Goal: Task Accomplishment & Management: Use online tool/utility

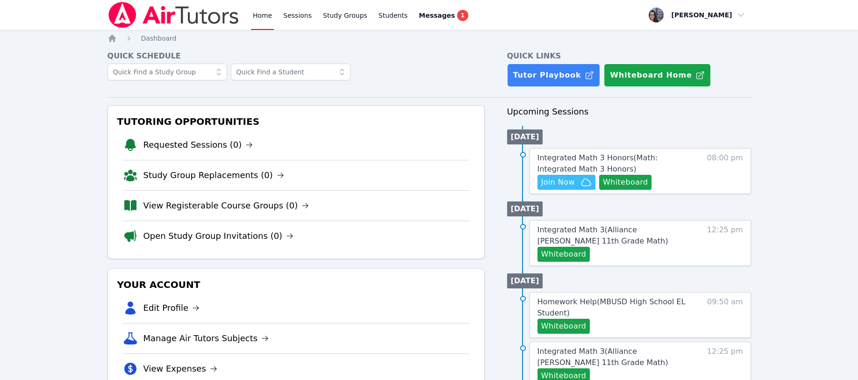
click at [565, 179] on span "Join Now" at bounding box center [558, 182] width 34 height 11
click at [612, 176] on button "Whiteboard" at bounding box center [625, 182] width 53 height 15
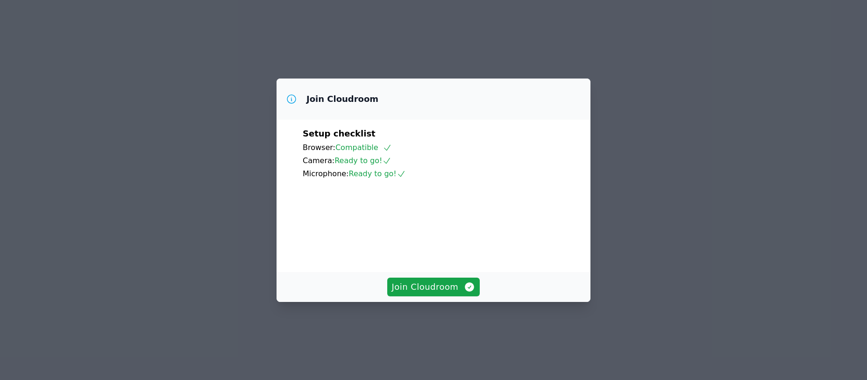
click at [415, 296] on button "Join Cloudroom" at bounding box center [433, 287] width 93 height 19
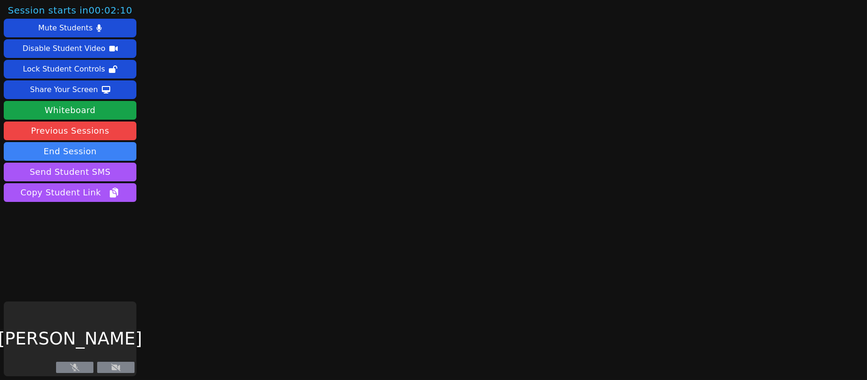
click at [116, 370] on icon at bounding box center [115, 367] width 9 height 7
click at [100, 323] on div "[PERSON_NAME]" at bounding box center [70, 338] width 133 height 75
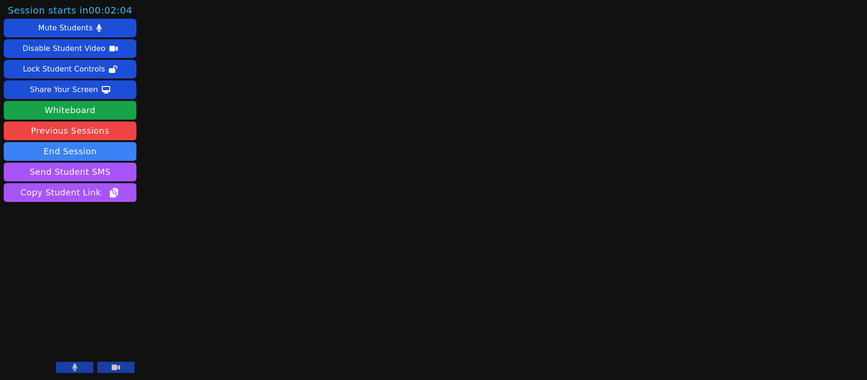
click at [109, 368] on button at bounding box center [115, 367] width 37 height 11
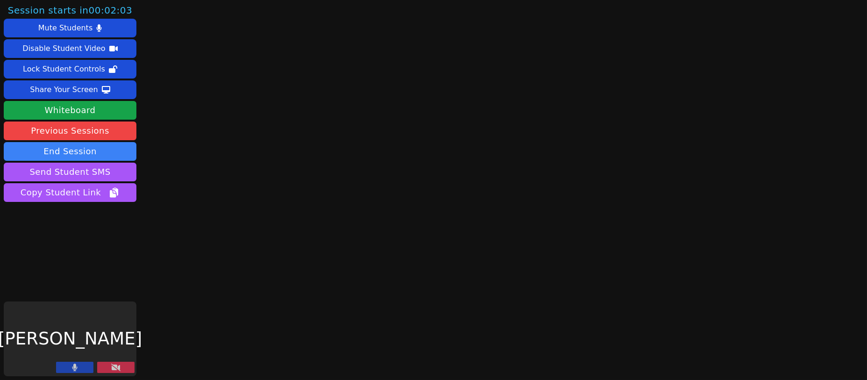
click at [109, 368] on button at bounding box center [115, 367] width 37 height 11
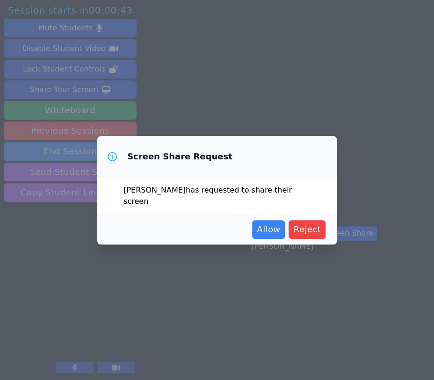
click at [269, 220] on button "Allow" at bounding box center [268, 229] width 33 height 19
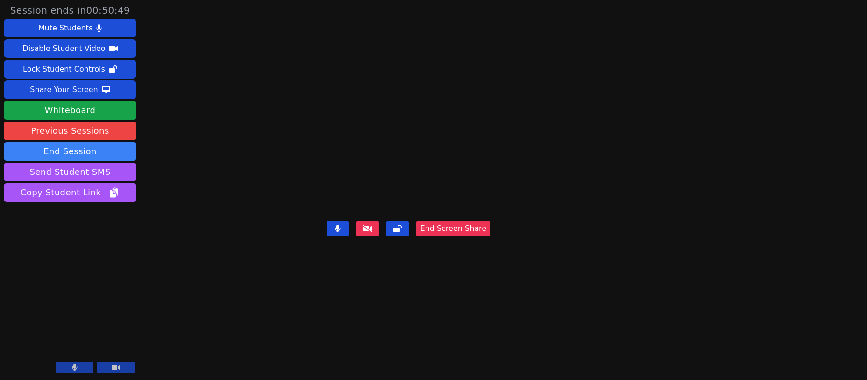
click at [75, 93] on div "Share Your Screen" at bounding box center [64, 89] width 68 height 15
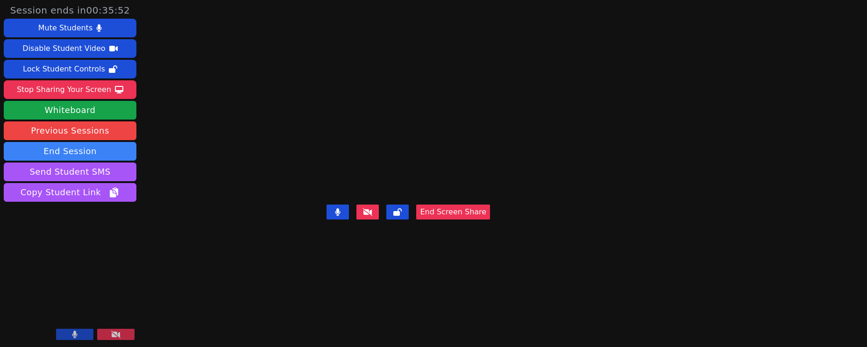
click at [80, 87] on div "Stop Sharing Your Screen" at bounding box center [64, 89] width 94 height 15
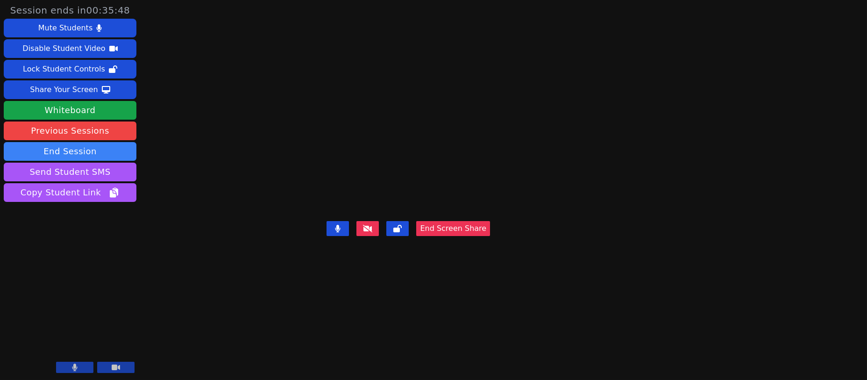
click at [55, 86] on div "Share Your Screen" at bounding box center [64, 89] width 68 height 15
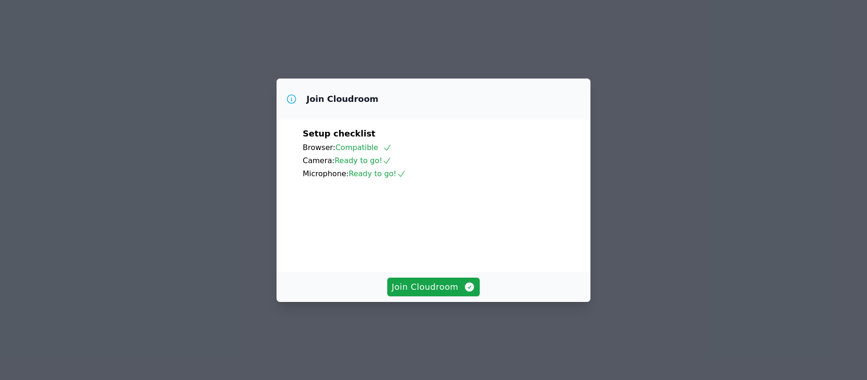
click at [420, 293] on span "Join Cloudroom" at bounding box center [434, 286] width 84 height 13
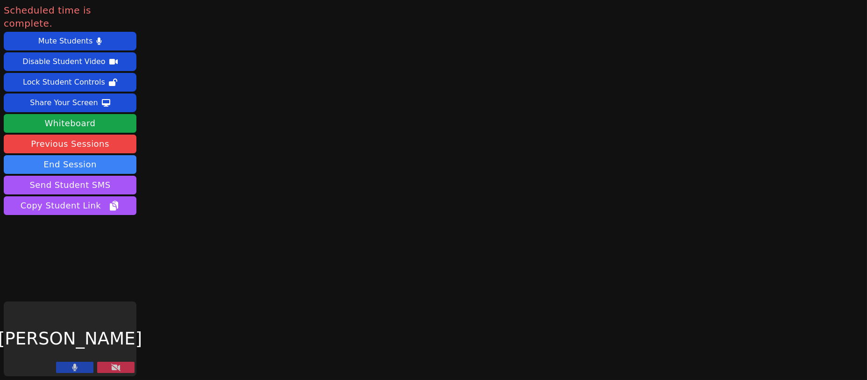
click at [82, 156] on button "End Session" at bounding box center [70, 164] width 133 height 19
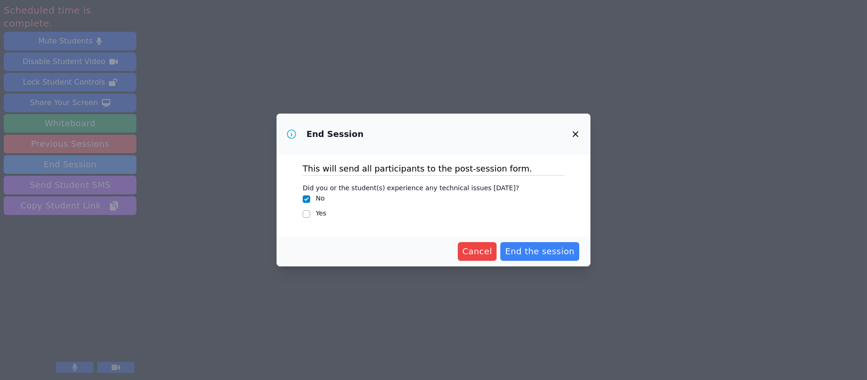
click at [529, 255] on span "End the session" at bounding box center [540, 251] width 70 height 13
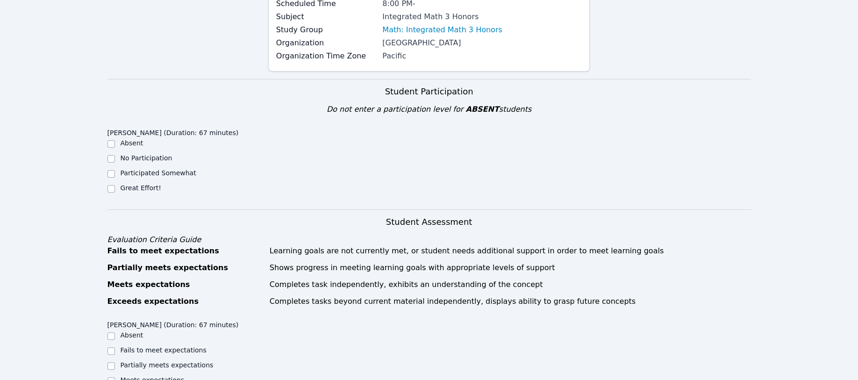
scroll to position [187, 0]
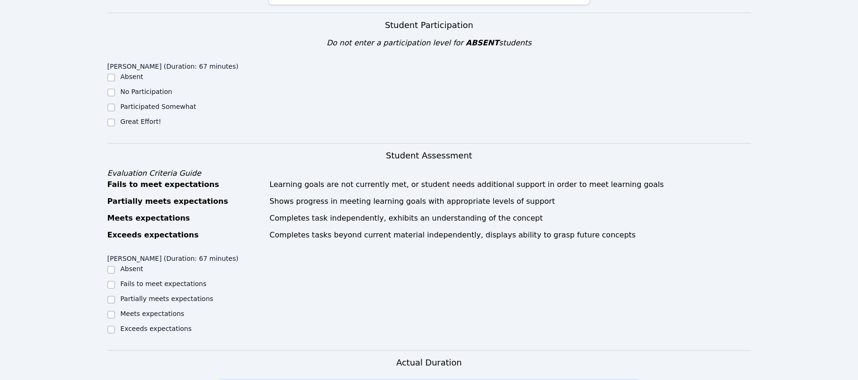
click at [107, 123] on div "Home Sessions Study Groups Students Messages 1 Open user menu Leah Hoff Open ma…" at bounding box center [429, 287] width 858 height 949
click at [109, 123] on input "Great Effort!" at bounding box center [110, 122] width 7 height 7
checkbox input "true"
click at [114, 315] on input "Meets expectations" at bounding box center [110, 314] width 7 height 7
checkbox input "true"
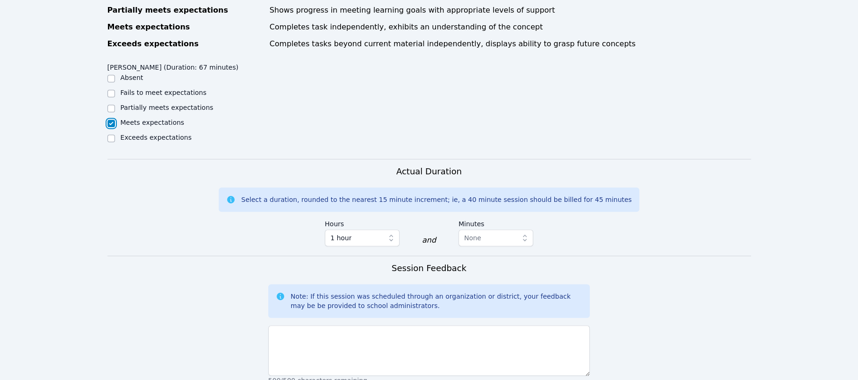
scroll to position [436, 0]
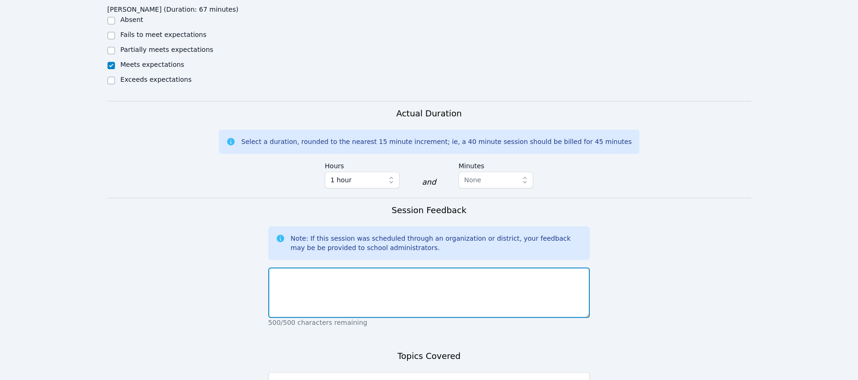
click at [302, 285] on textarea at bounding box center [429, 292] width 322 height 50
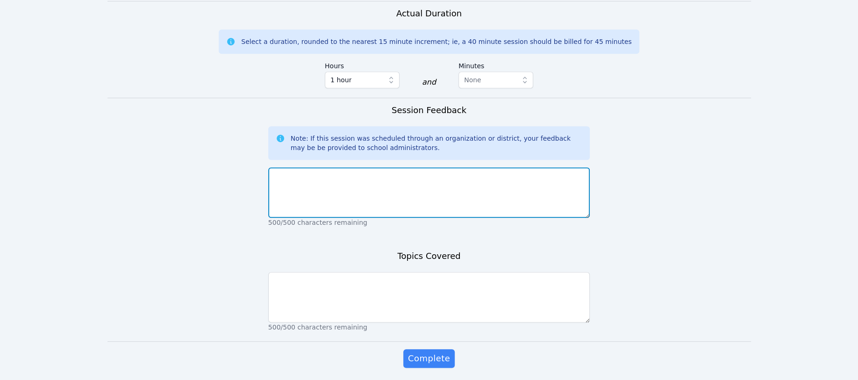
scroll to position [561, 0]
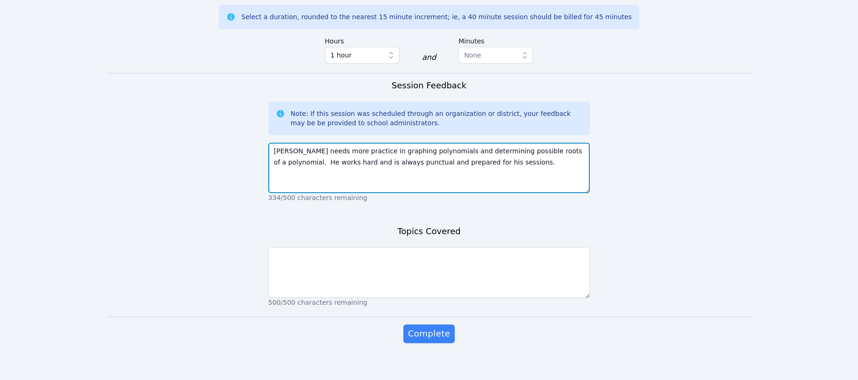
type textarea "Jason needs more practice in graphing polynomials and determining possible root…"
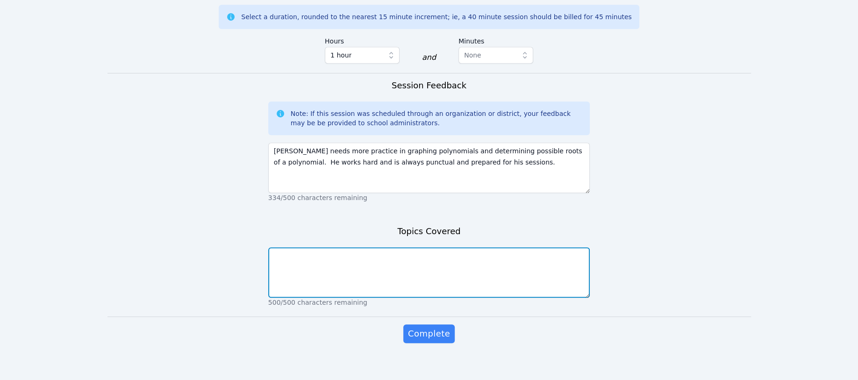
click at [292, 253] on textarea at bounding box center [429, 272] width 322 height 50
type textarea "factoring and graphing polynomials, determining possible roots of a polynomial"
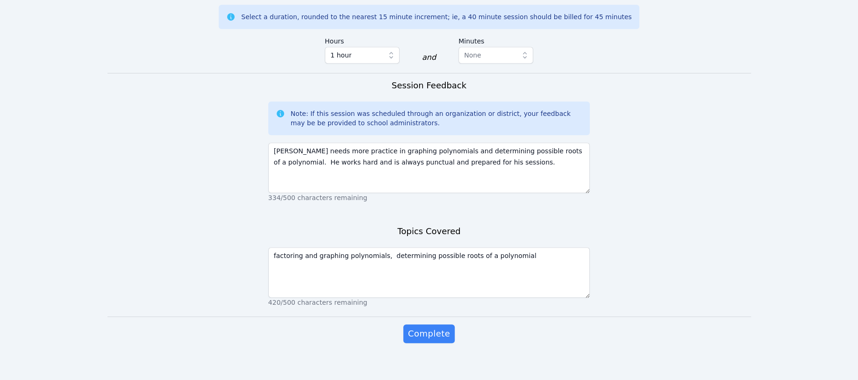
click at [425, 333] on span "Complete" at bounding box center [429, 333] width 42 height 13
